Goal: Task Accomplishment & Management: Manage account settings

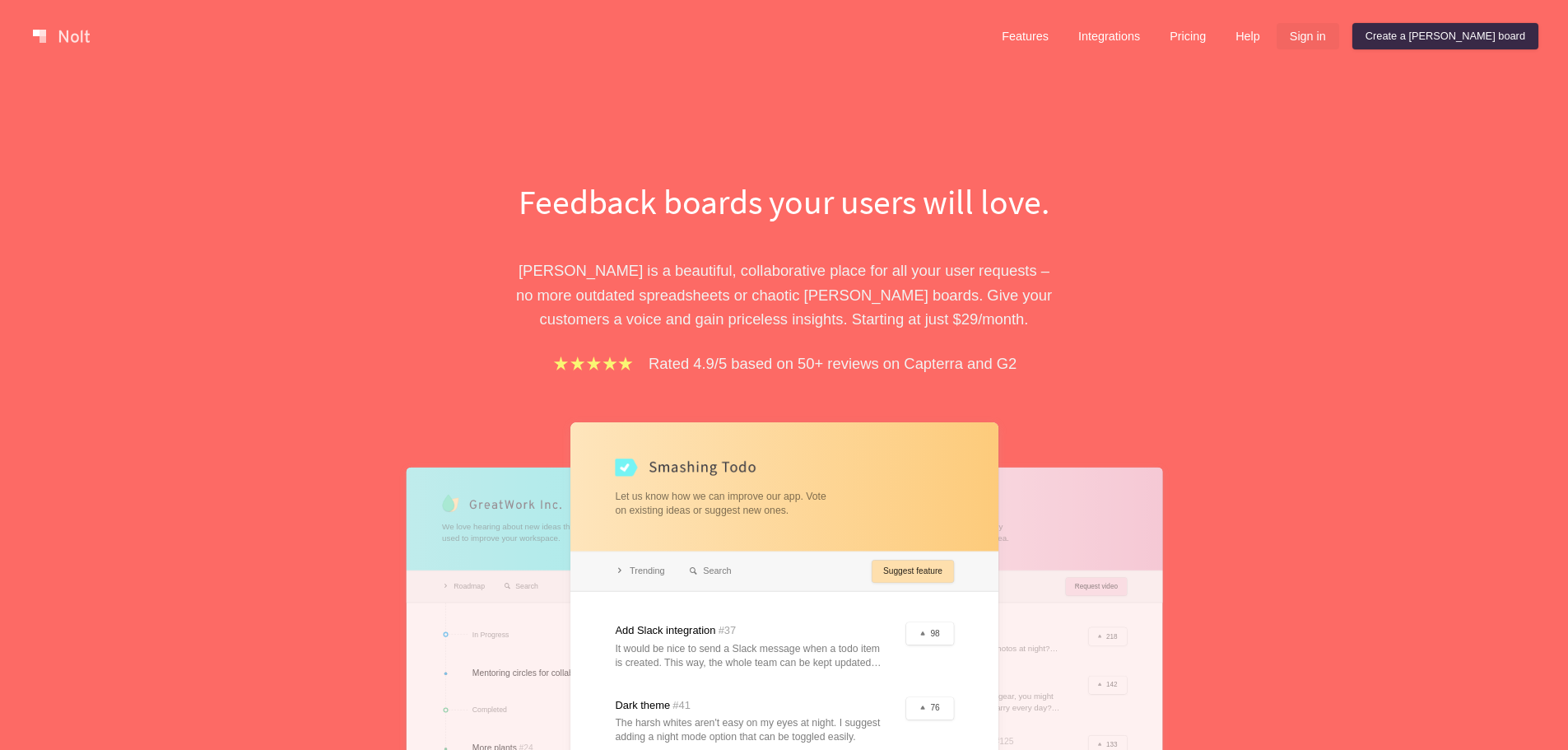
click at [1339, 36] on link "Sign in" at bounding box center [1308, 37] width 62 height 27
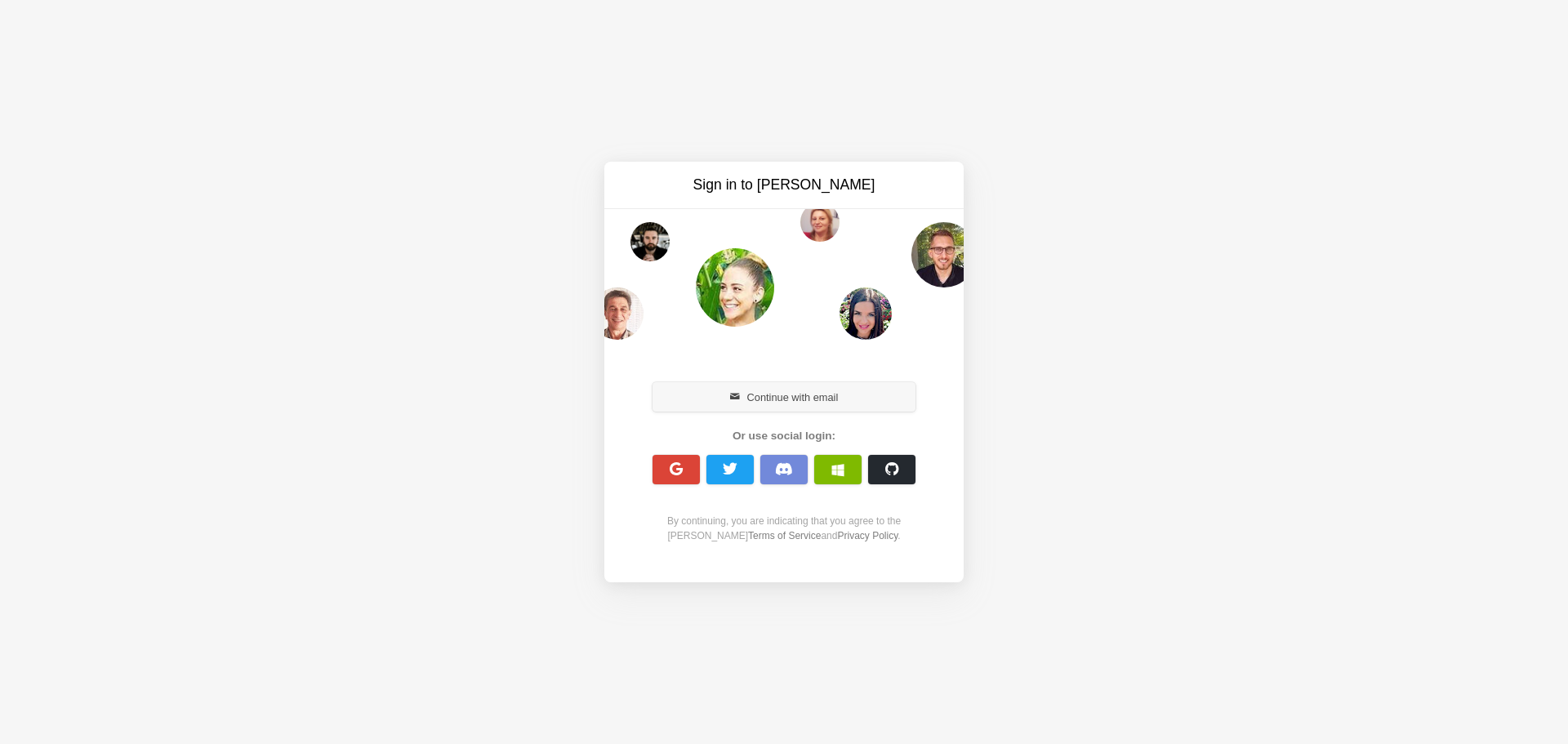
click at [824, 398] on button "Continue with email" at bounding box center [784, 397] width 263 height 30
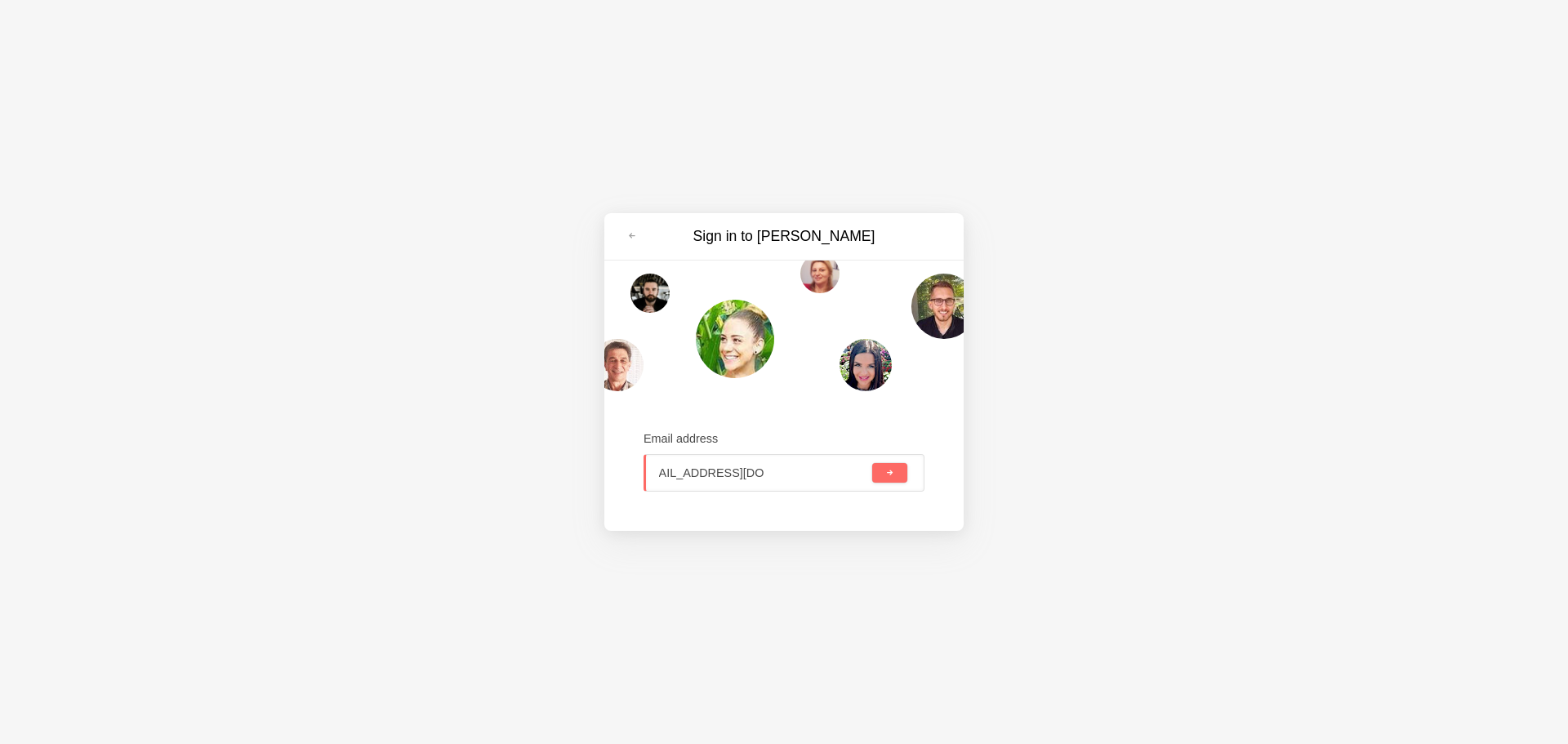
scroll to position [0, 32]
type input "[EMAIL_ADDRESS][DOMAIN_NAME]"
click at [1120, 459] on div "Sign in to [PERSON_NAME] Email address [EMAIL_ADDRESS][DOMAIN_NAME]" at bounding box center [784, 372] width 1568 height 744
click at [882, 473] on button "submit" at bounding box center [890, 473] width 35 height 20
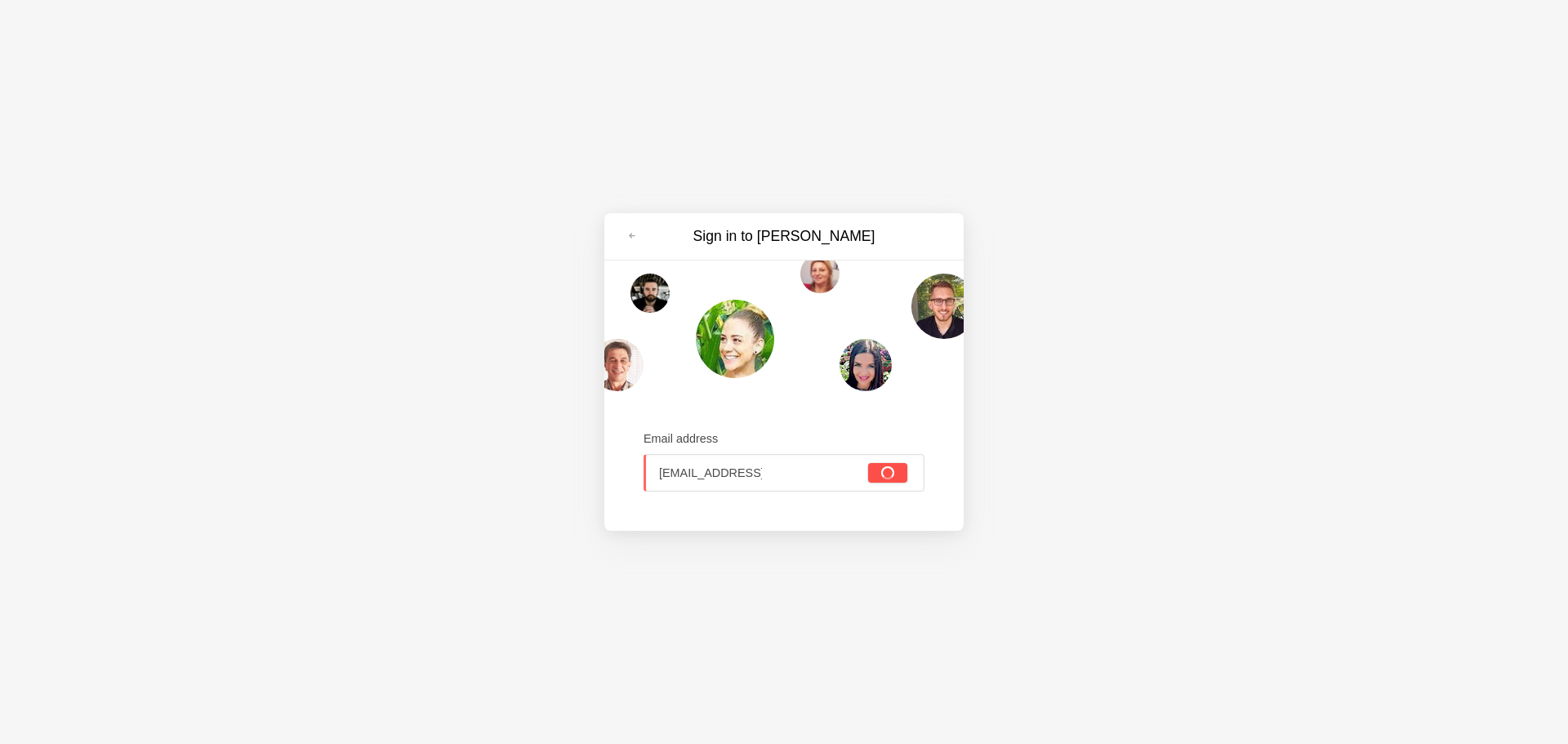
scroll to position [0, 33]
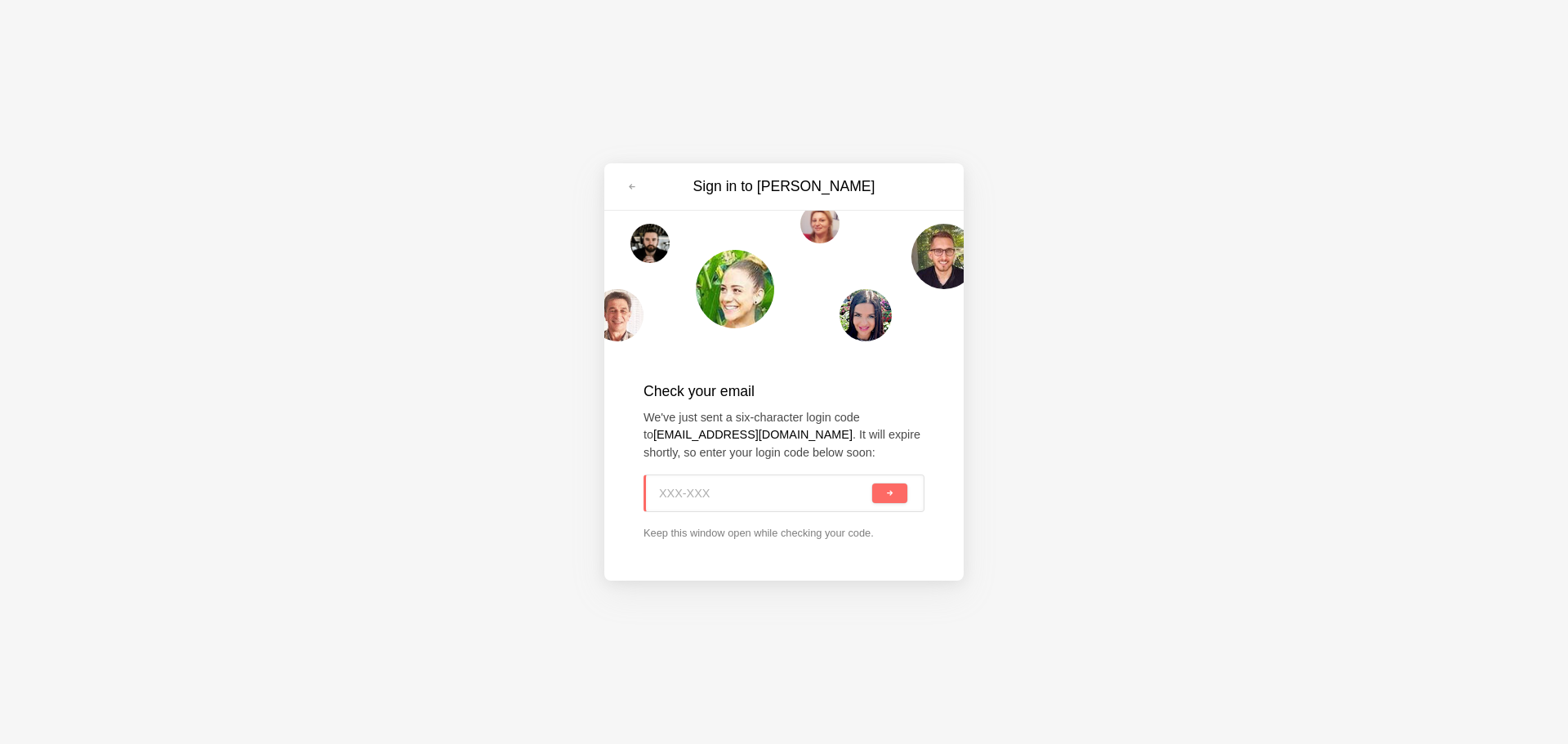
click at [814, 480] on input at bounding box center [764, 493] width 210 height 36
paste input "TVP-2FK"
click at [884, 500] on button "submit" at bounding box center [890, 493] width 35 height 20
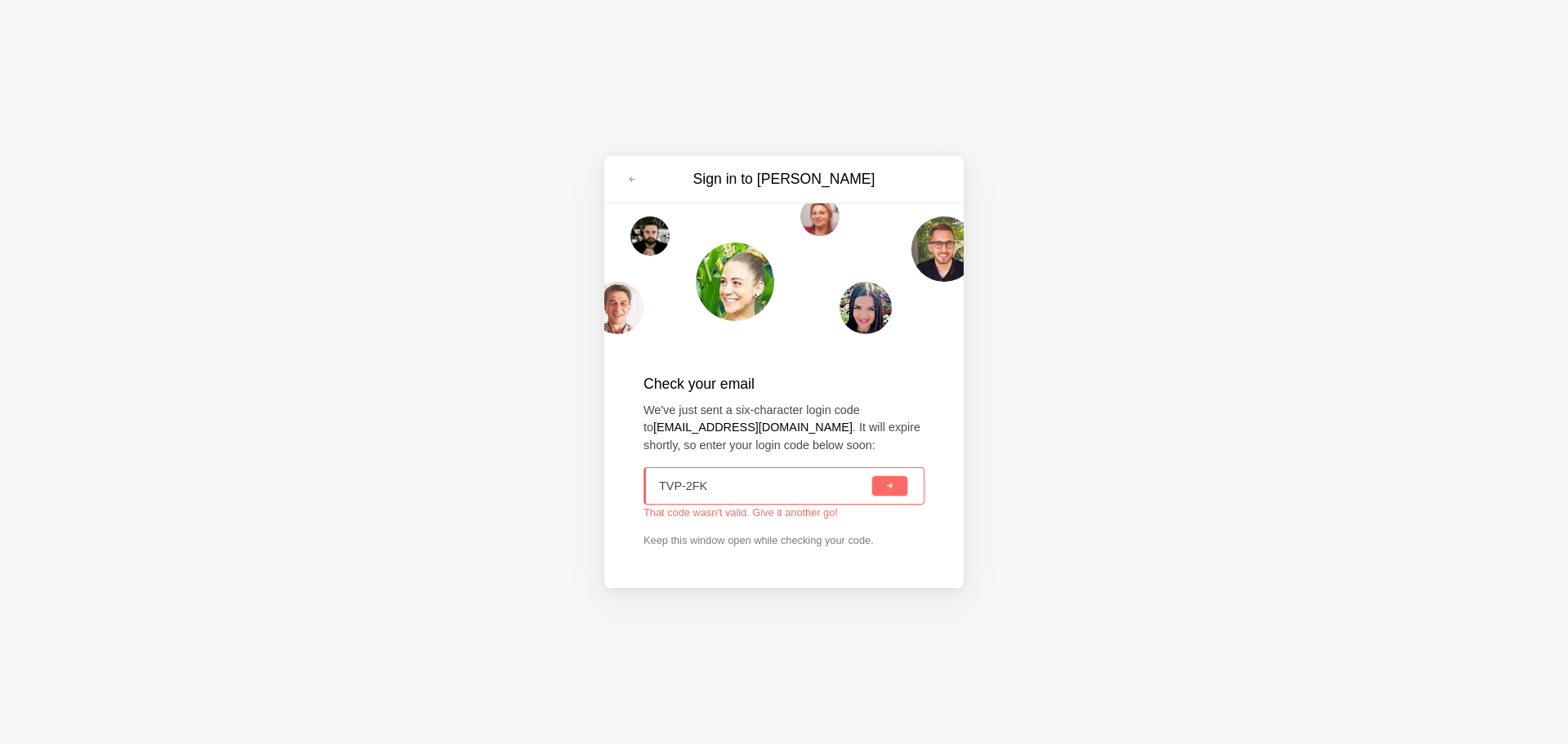
type input "TVP-2FK"
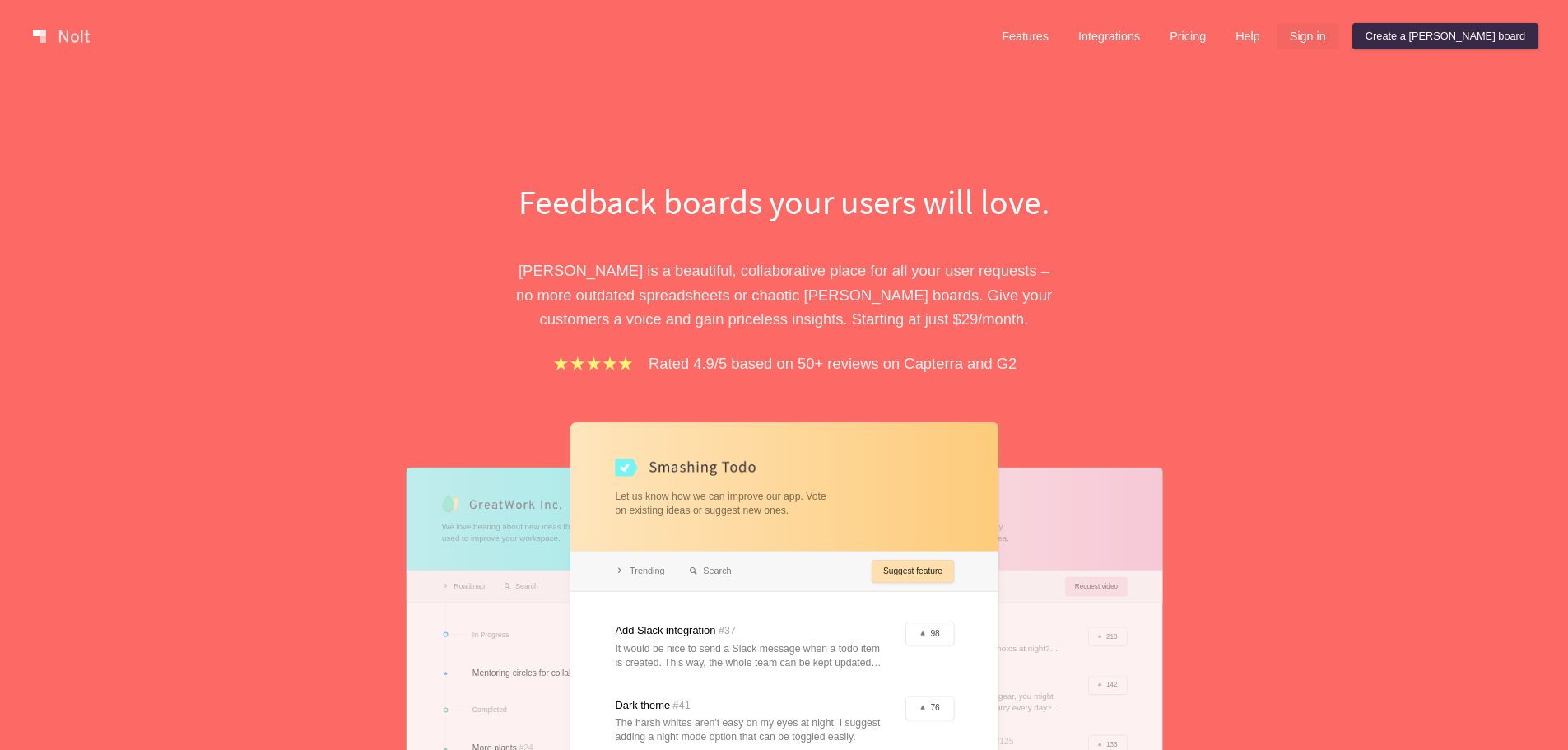
click at [1339, 37] on link "Sign in" at bounding box center [1308, 37] width 62 height 27
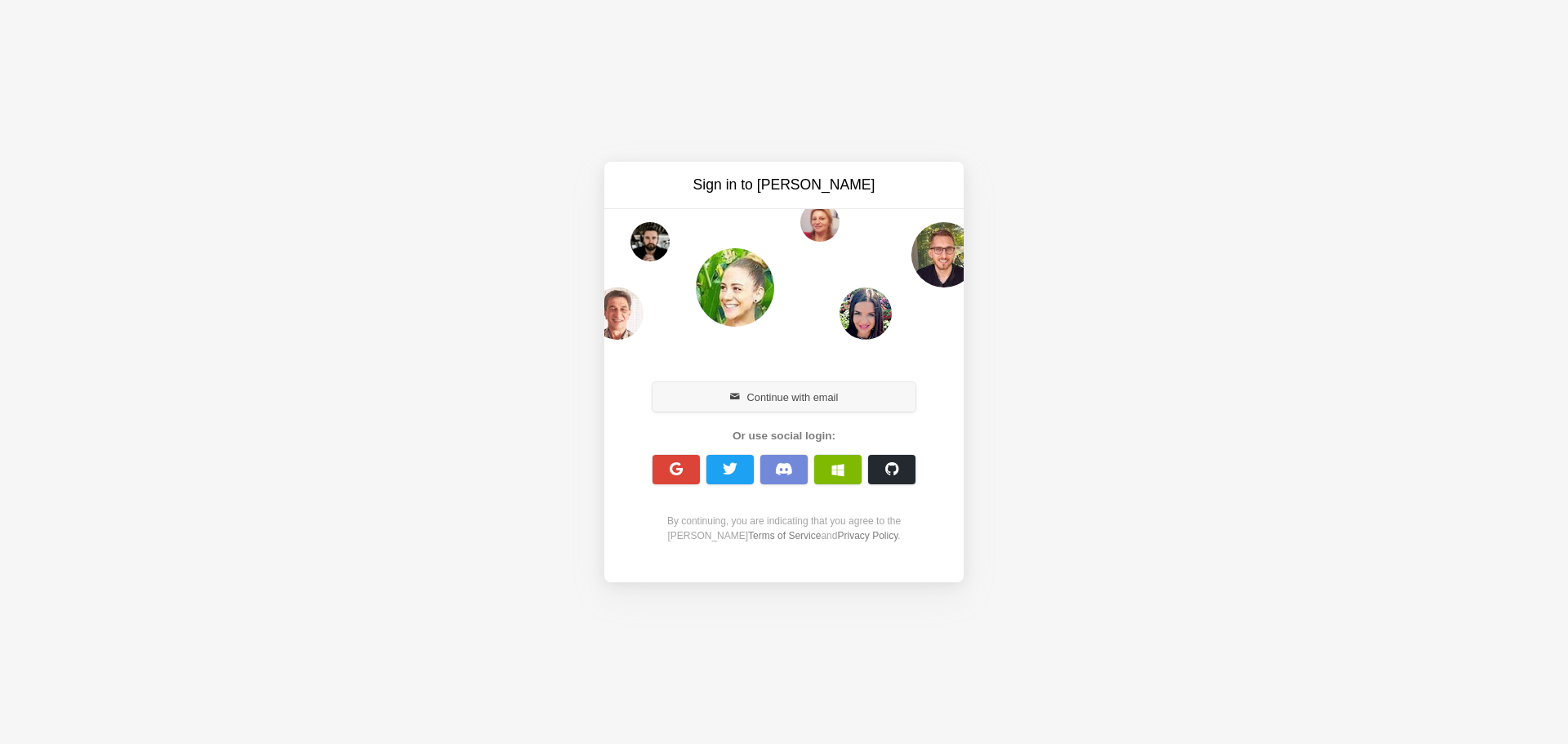
click at [872, 396] on button "Continue with email" at bounding box center [784, 397] width 263 height 30
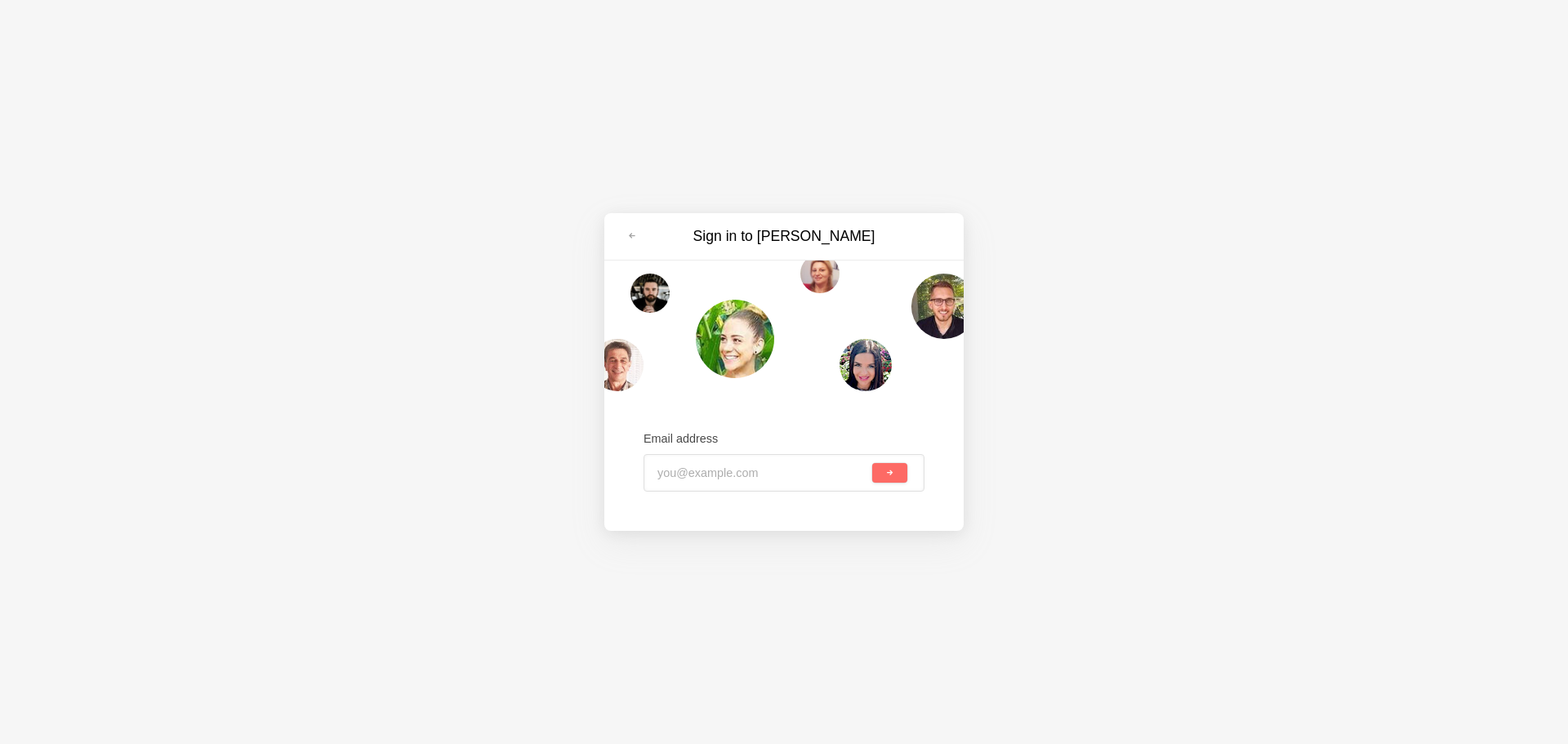
drag, startPoint x: 689, startPoint y: 475, endPoint x: 751, endPoint y: 466, distance: 62.6
click at [689, 475] on input "email" at bounding box center [710, 473] width 106 height 36
type input "[PERSON_NAME][EMAIL_ADDRESS][PERSON_NAME][DOMAIN_NAME]"
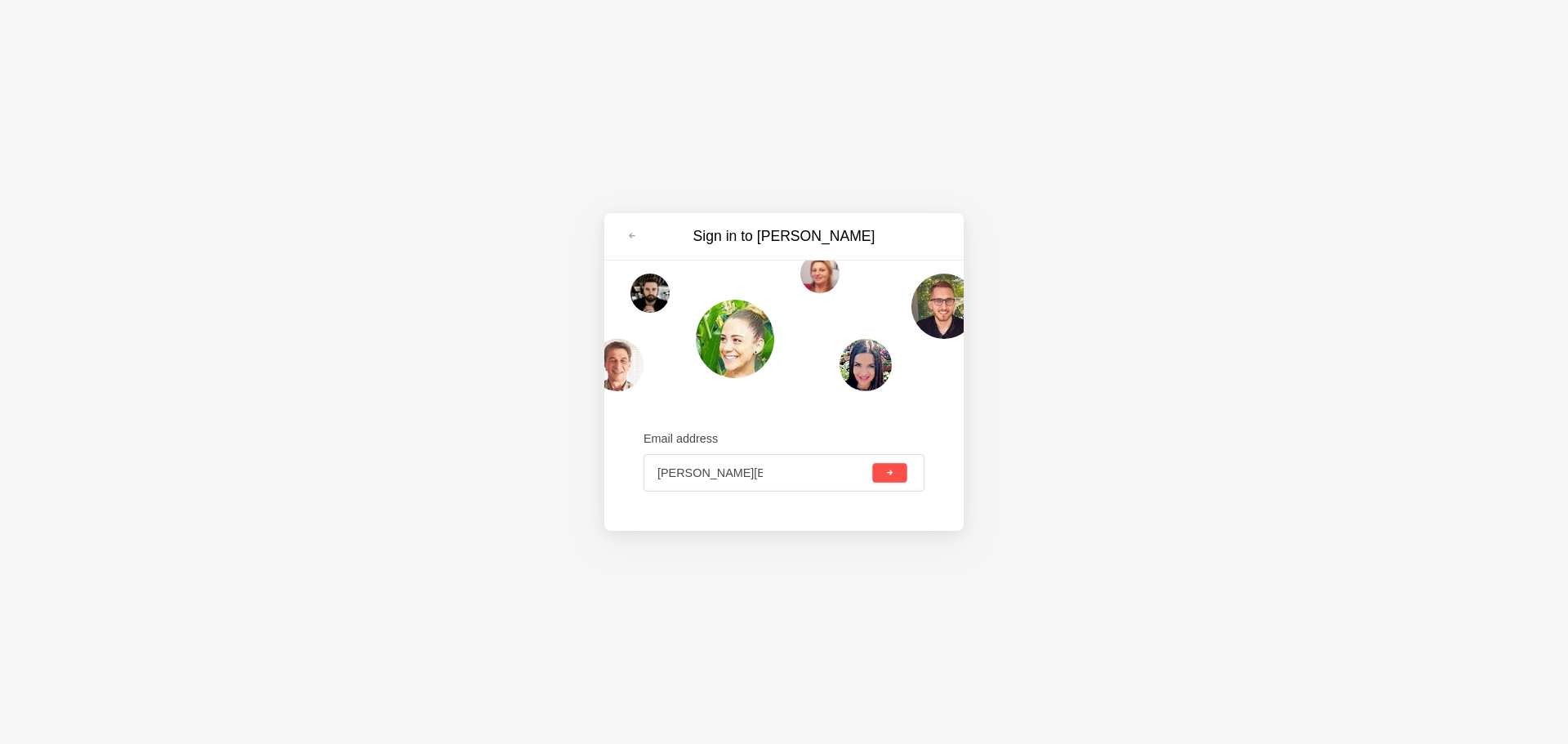
click at [881, 469] on button "submit" at bounding box center [890, 473] width 35 height 20
